Goal: Task Accomplishment & Management: Use online tool/utility

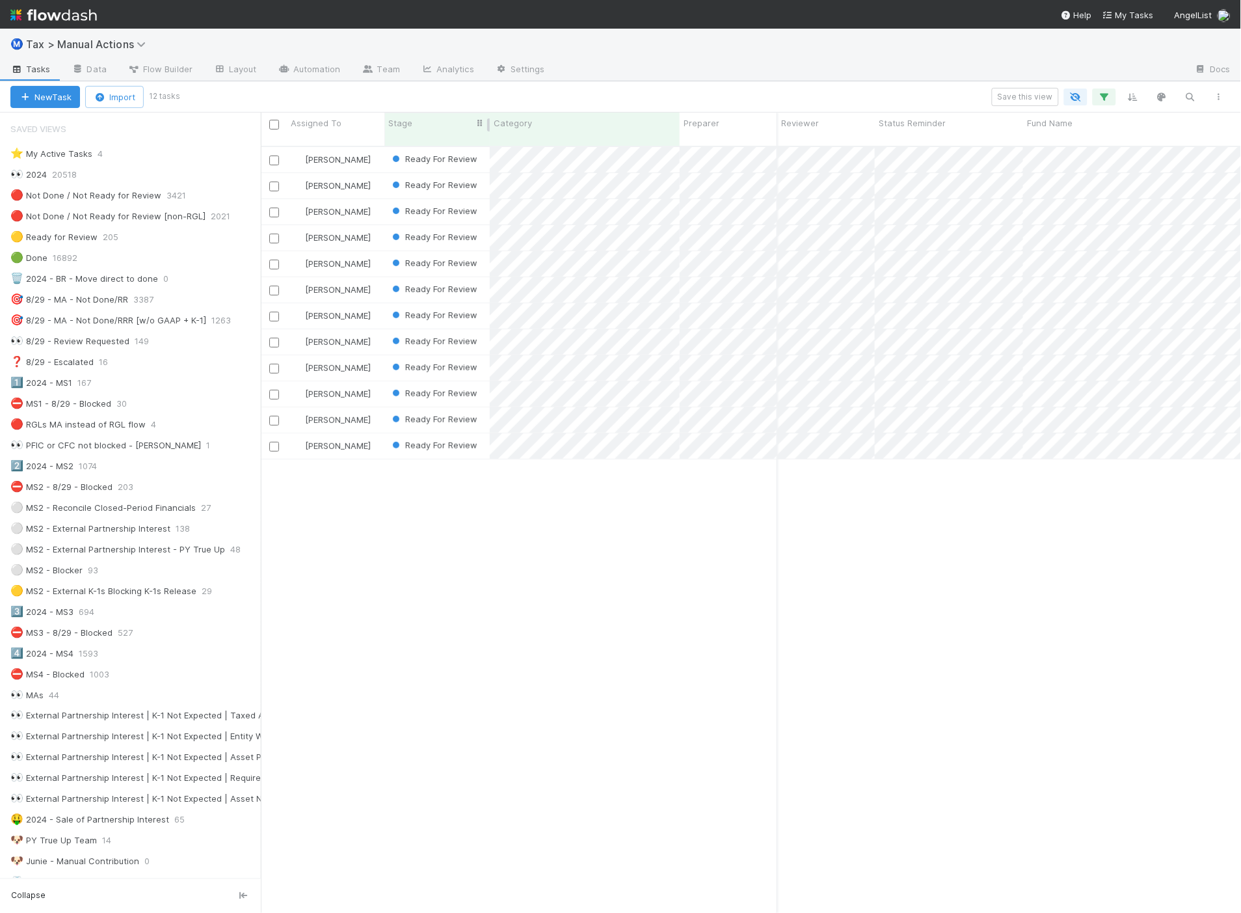
scroll to position [766, 970]
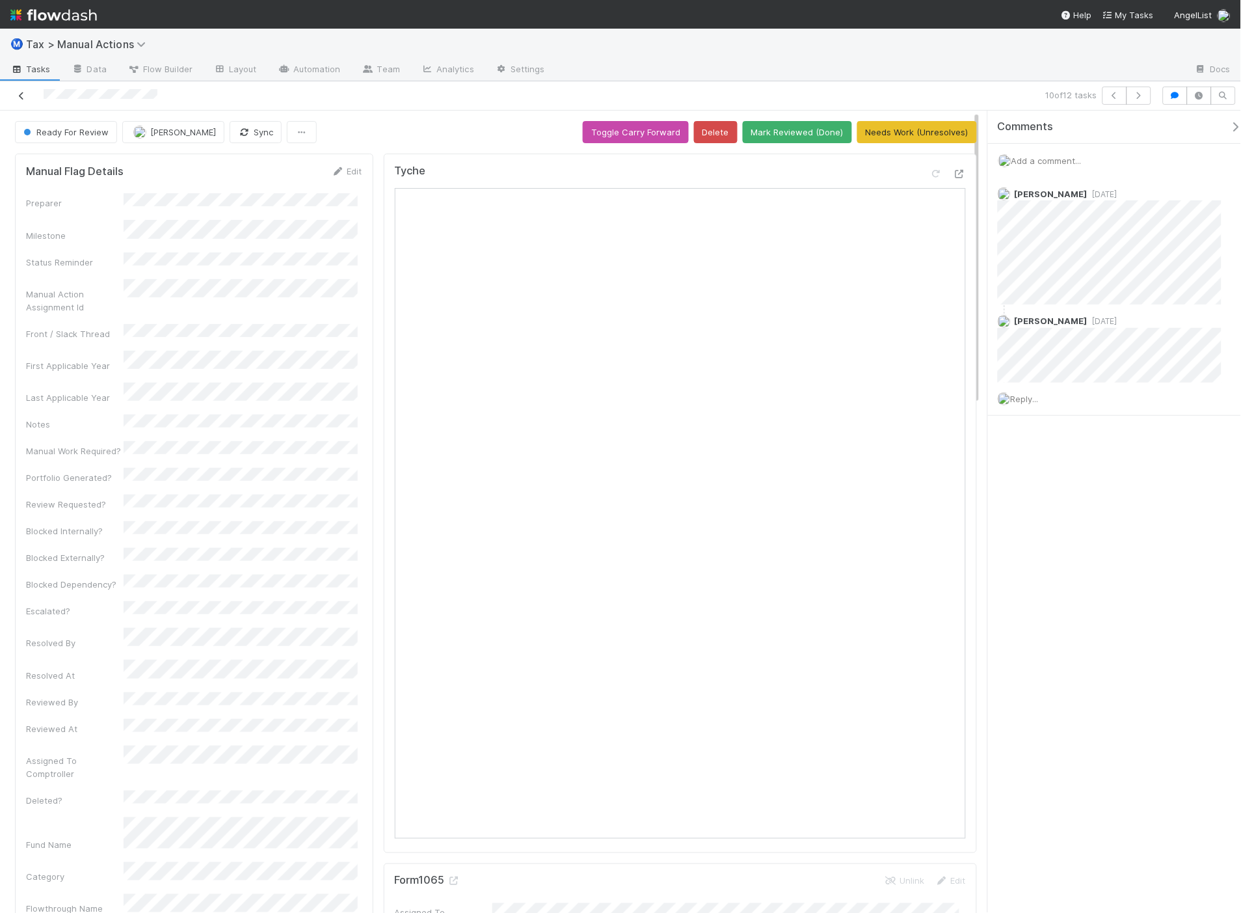
click at [21, 94] on icon at bounding box center [21, 96] width 13 height 8
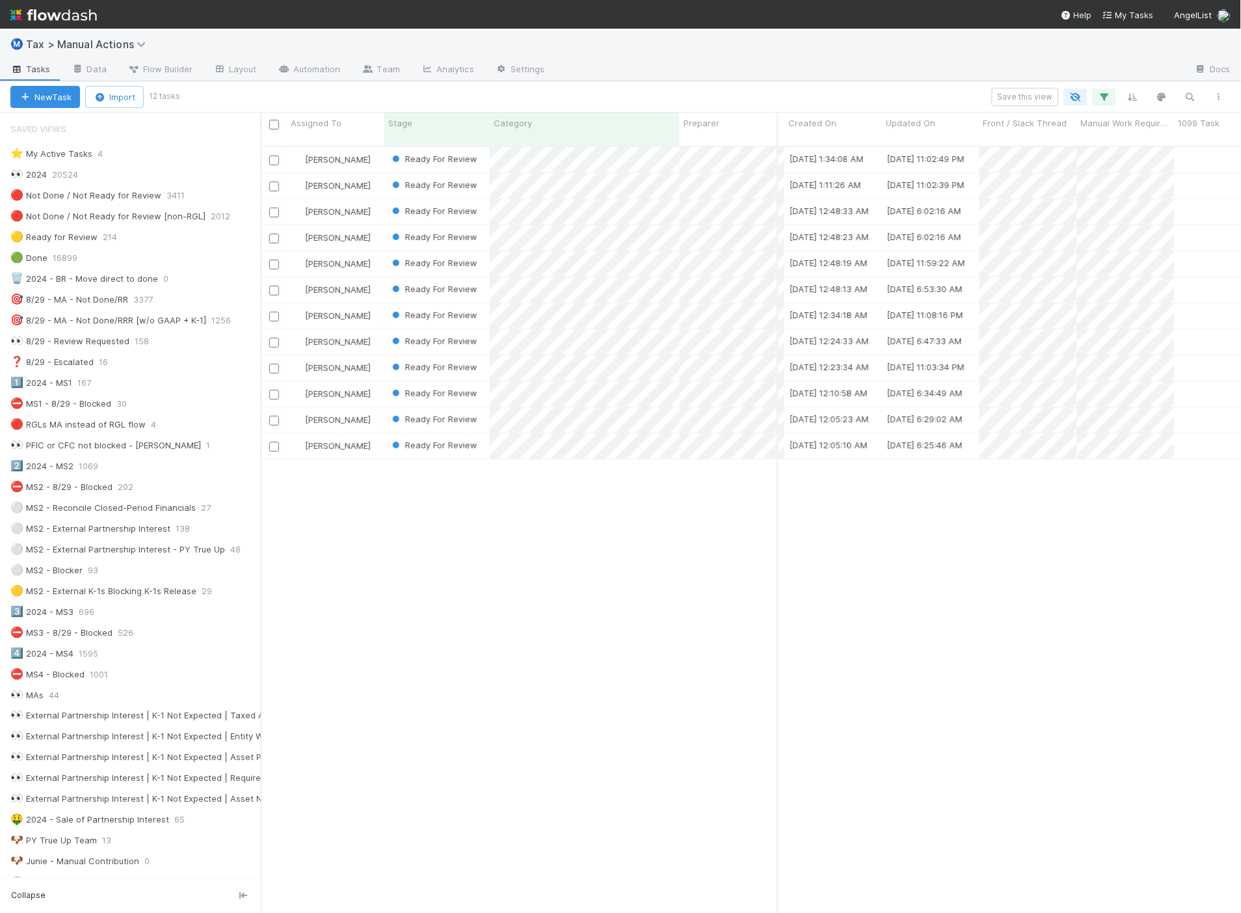
scroll to position [0, 3326]
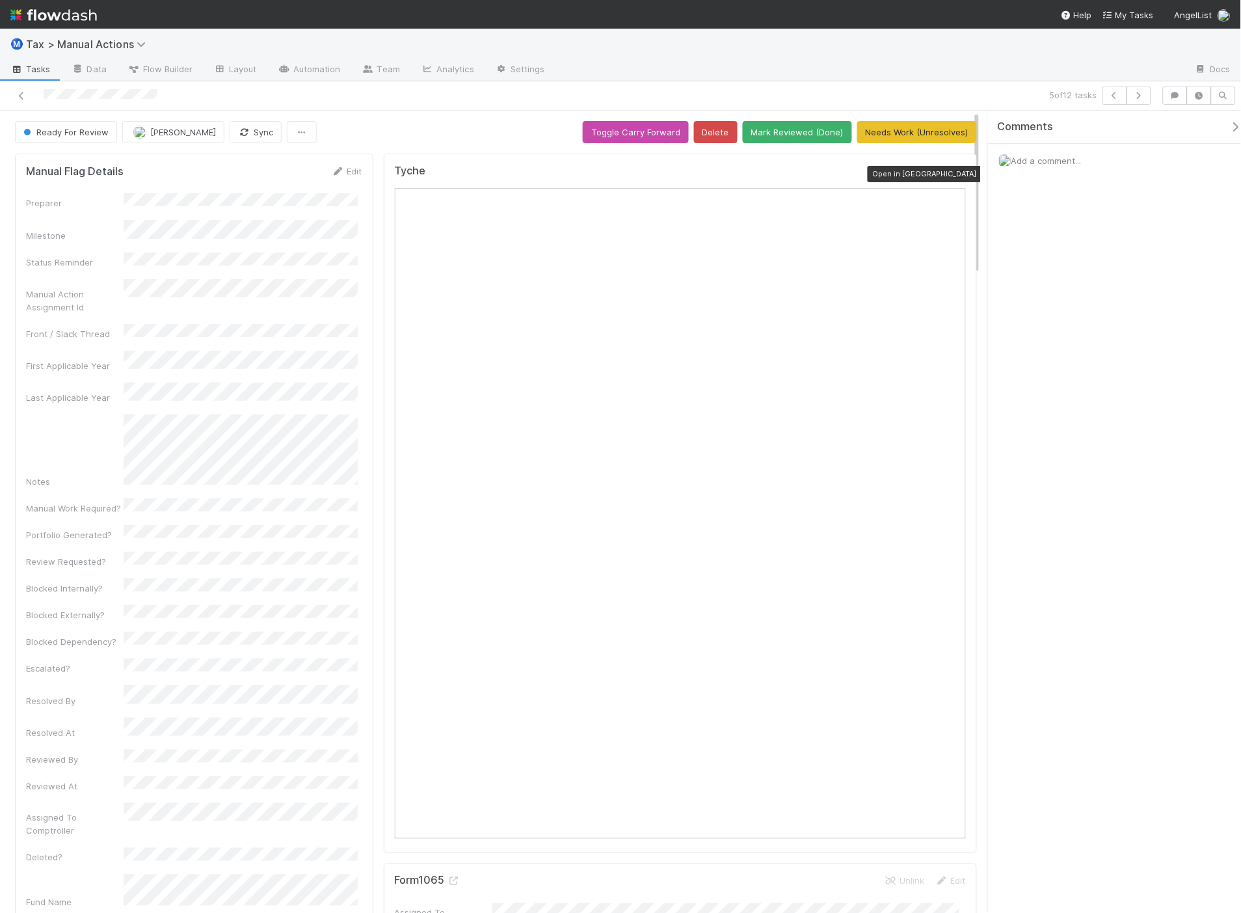
click at [953, 172] on icon at bounding box center [959, 174] width 13 height 8
